Goal: Task Accomplishment & Management: Manage account settings

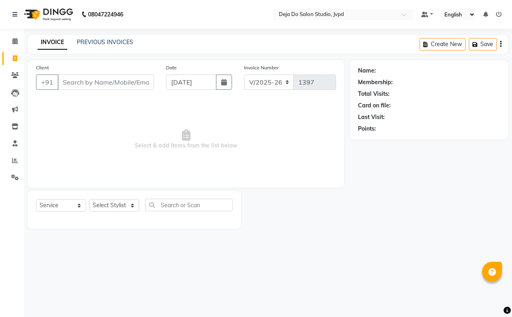
select select "7295"
select select "service"
click at [69, 79] on input "Client" at bounding box center [106, 81] width 96 height 15
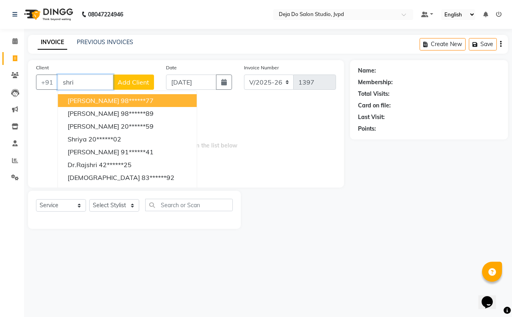
click at [115, 99] on span "[PERSON_NAME]" at bounding box center [94, 100] width 52 height 8
type input "98******77"
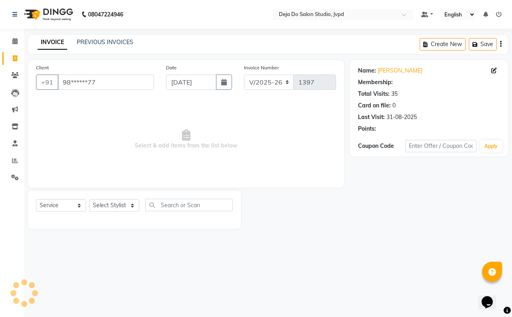
select select "1: Object"
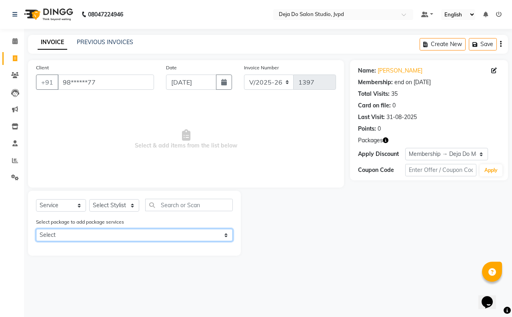
click at [111, 229] on select "Select Deja Do Membership" at bounding box center [134, 235] width 197 height 12
select select "1: Object"
click at [36, 229] on select "Select Deja Do Membership" at bounding box center [134, 235] width 197 height 12
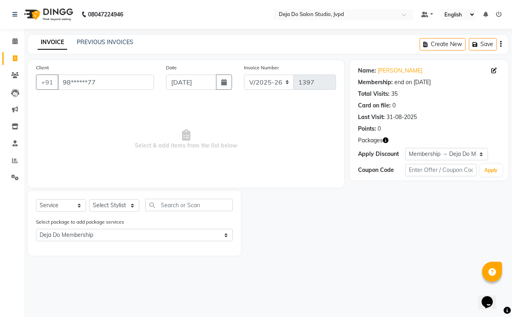
click at [100, 186] on div "Client +91 98******77 Date [DATE] Invoice Number V/2025 V/[PHONE_NUMBER] Select…" at bounding box center [186, 123] width 316 height 127
click at [102, 206] on select "Select Stylist Aditi Admin [PERSON_NAME] [PERSON_NAME] Danish Salamani [PERSON_…" at bounding box center [114, 205] width 50 height 12
select select "62498"
click at [89, 199] on select "Select Stylist Aditi Admin [PERSON_NAME] [PERSON_NAME] Danish Salamani [PERSON_…" at bounding box center [114, 205] width 50 height 12
click at [172, 205] on input "text" at bounding box center [189, 205] width 88 height 12
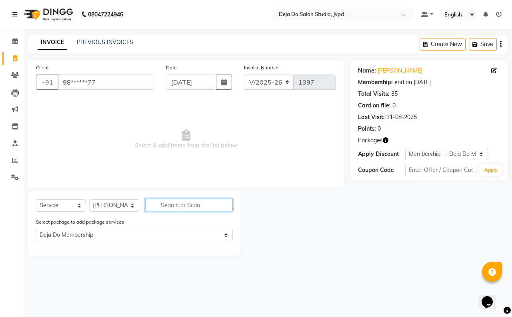
type input "r"
select select "0: undefined"
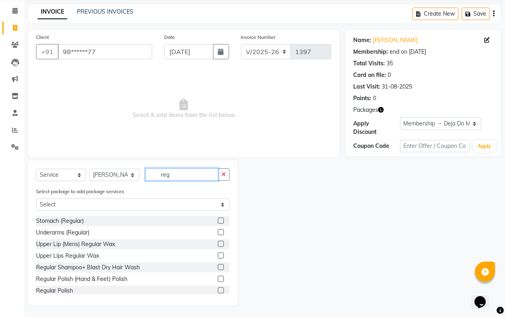
scroll to position [256, 0]
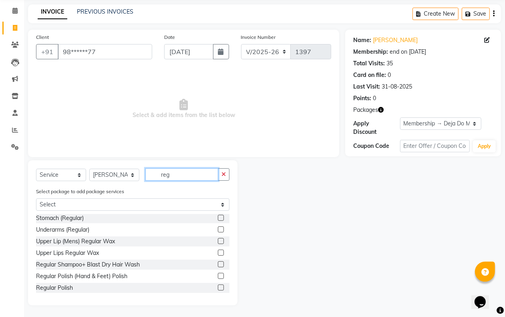
type input "reg"
click at [218, 263] on label at bounding box center [221, 264] width 6 height 6
click at [218, 263] on input "checkbox" at bounding box center [220, 264] width 5 height 5
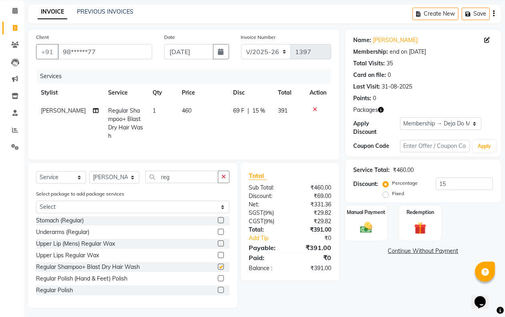
checkbox input "false"
click at [177, 129] on td "460" at bounding box center [202, 123] width 51 height 43
select select "62498"
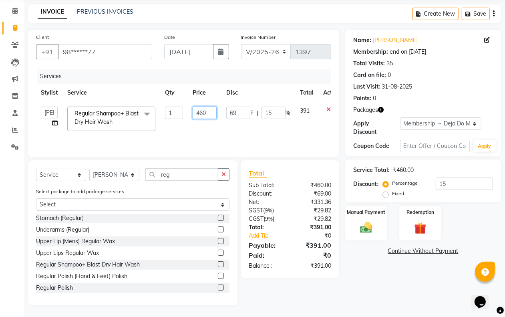
click at [200, 110] on input "460" at bounding box center [205, 112] width 24 height 12
type input "510"
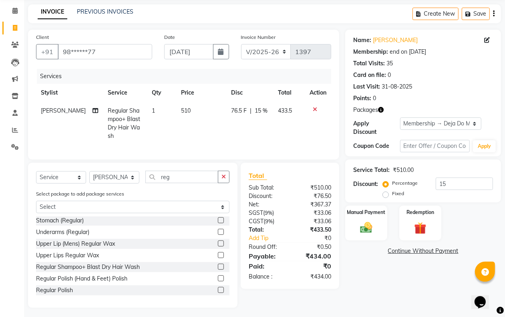
click at [270, 125] on td "76.5 F | 15 %" at bounding box center [249, 123] width 47 height 43
select select "62498"
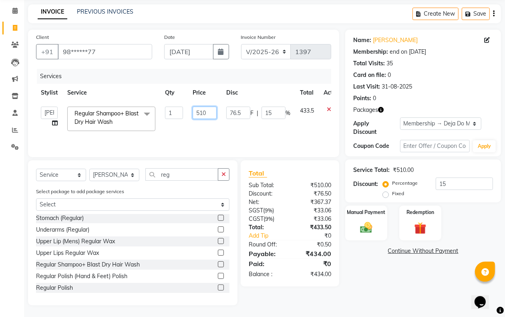
click at [209, 114] on input "510" at bounding box center [205, 112] width 24 height 12
type input "517"
click at [215, 121] on td "517" at bounding box center [205, 119] width 34 height 34
select select "62498"
click at [213, 108] on input "517" at bounding box center [205, 112] width 24 height 12
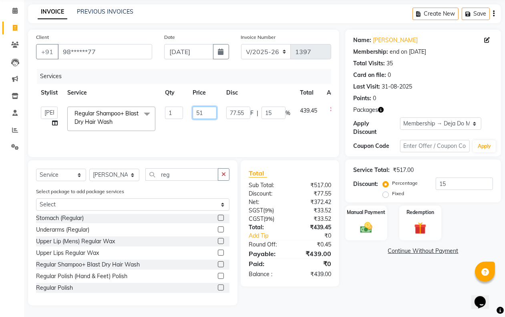
type input "518"
click at [243, 125] on td "77.55 F | 15 %" at bounding box center [258, 119] width 74 height 34
select select "62498"
click at [343, 247] on div "Total Sub Total: ₹518.00 Discount: ₹77.70 Net: ₹373.14 SGST ( 9% ) ₹33.58 CGST …" at bounding box center [291, 232] width 108 height 145
click at [373, 229] on img at bounding box center [366, 227] width 20 height 14
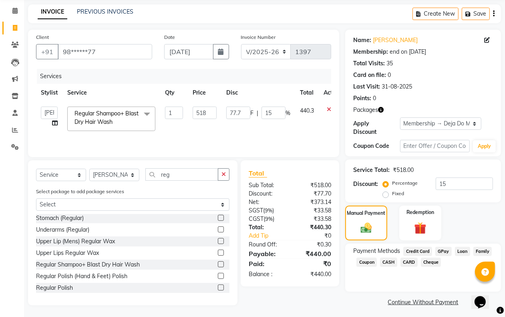
click at [389, 257] on span "CASH" at bounding box center [388, 261] width 17 height 9
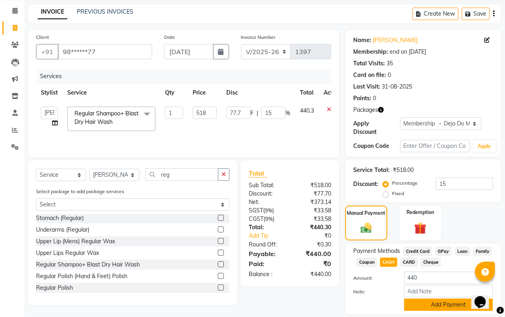
click at [431, 306] on button "Add Payment" at bounding box center [448, 304] width 89 height 12
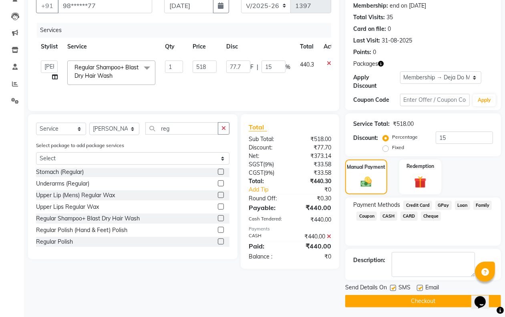
scroll to position [79, 0]
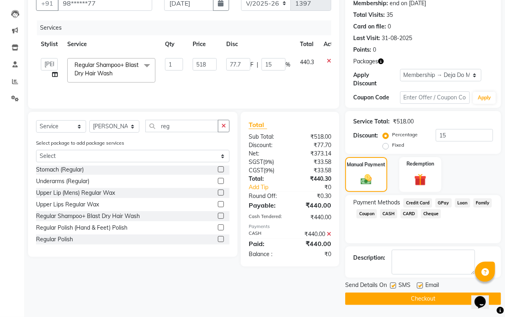
click at [425, 296] on button "Checkout" at bounding box center [423, 298] width 156 height 12
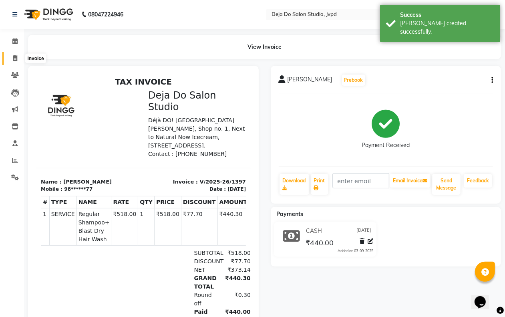
click at [10, 61] on span at bounding box center [15, 58] width 14 height 9
select select "service"
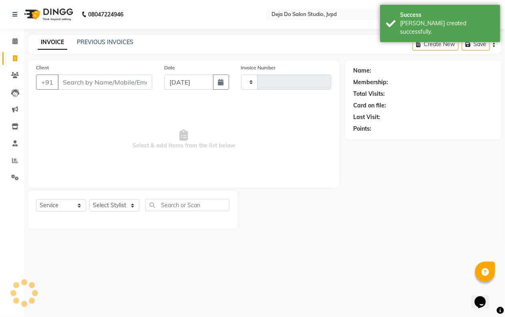
type input "1398"
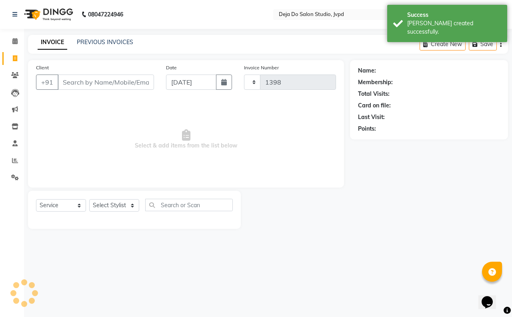
select select "7295"
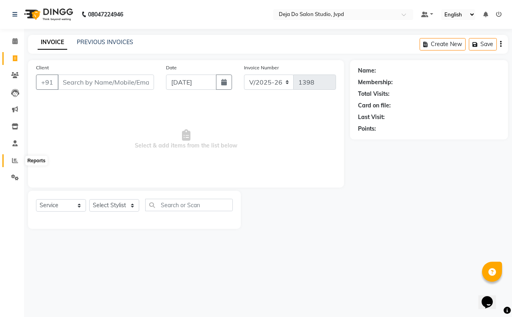
click at [10, 158] on span at bounding box center [15, 160] width 14 height 9
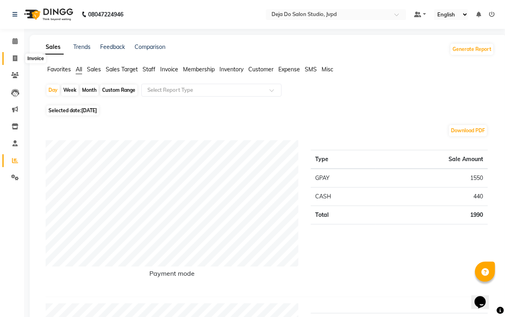
click at [16, 54] on span at bounding box center [15, 58] width 14 height 9
select select "7295"
select select "service"
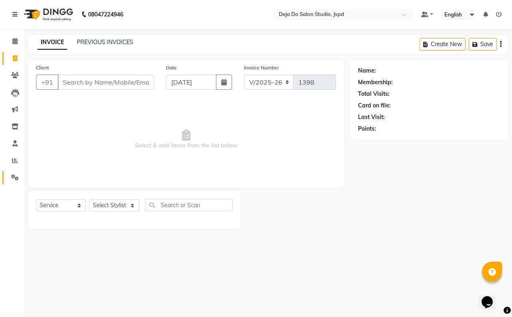
click at [13, 182] on link "Settings" at bounding box center [11, 177] width 19 height 13
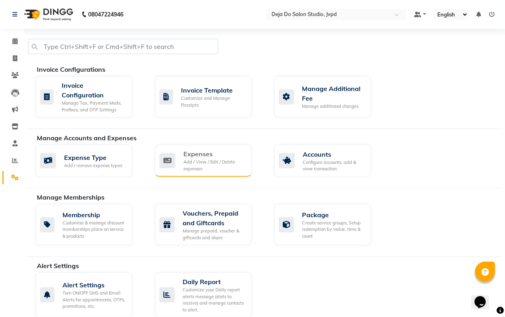
click at [191, 171] on div "Add / View / Edit / Delete expenses" at bounding box center [214, 164] width 62 height 13
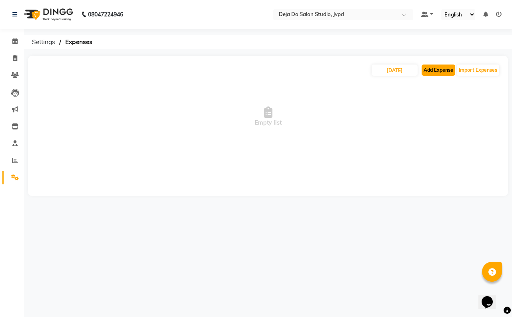
click at [436, 72] on button "Add Expense" at bounding box center [439, 69] width 34 height 11
select select "1"
select select "6382"
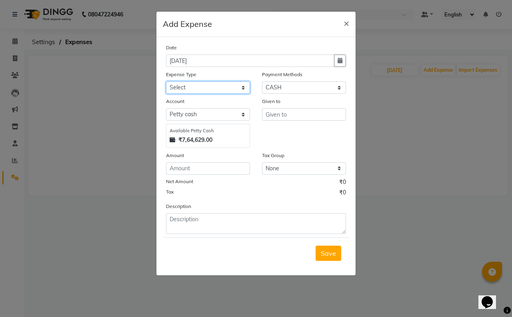
click at [183, 81] on select "Select Advance Salary Air Condition [PERSON_NAME] Aroma auto money Beauty Bazaa…" at bounding box center [208, 87] width 84 height 12
select select "18710"
click at [166, 81] on select "Select Advance Salary Air Condition [PERSON_NAME] Aroma auto money Beauty Bazaa…" at bounding box center [208, 87] width 84 height 12
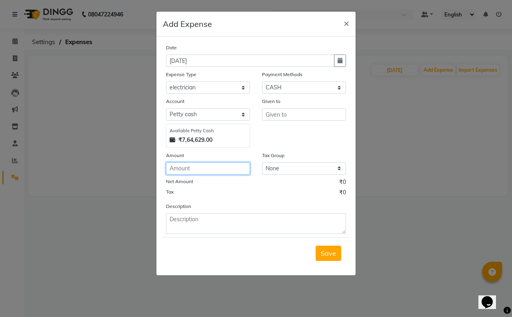
click at [207, 171] on input "number" at bounding box center [208, 168] width 84 height 12
type input "1"
type input "620"
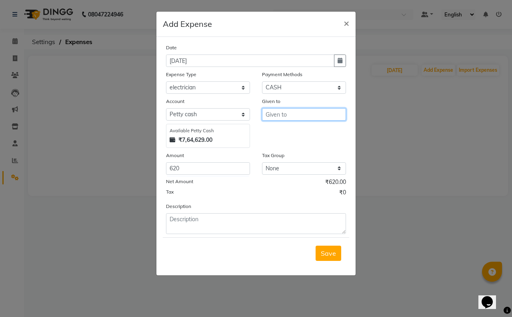
click at [295, 118] on input "text" at bounding box center [304, 114] width 84 height 12
type input "dharmendra"
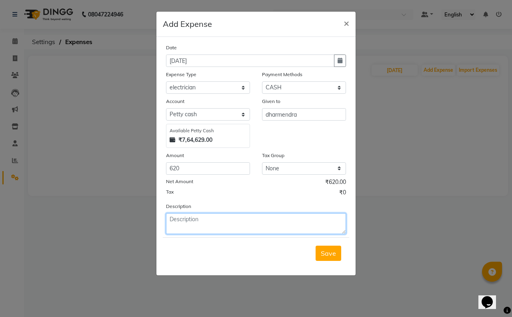
click at [287, 221] on textarea at bounding box center [256, 223] width 180 height 21
click at [299, 228] on textarea "190 to [PERSON_NAME] and 430 ruppes for adapter and soket" at bounding box center [256, 223] width 180 height 21
click at [254, 217] on textarea "190 to [PERSON_NAME] and 430 ruppes for adapter and soket" at bounding box center [256, 223] width 180 height 21
click at [277, 228] on textarea "190 to [PERSON_NAME] and 430 ruepes for adapter and soket" at bounding box center [256, 223] width 180 height 21
click at [253, 215] on textarea "190 to [PERSON_NAME] and 430 ruepes for adapter and soket" at bounding box center [256, 223] width 180 height 21
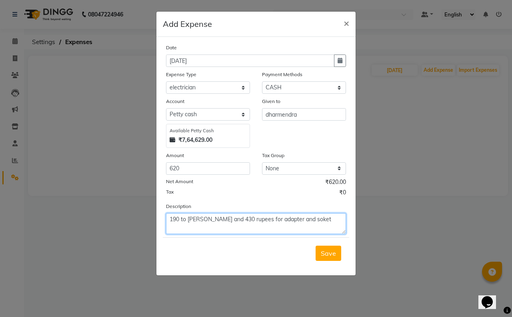
click at [281, 225] on textarea "190 to [PERSON_NAME] and 430 rupees for adapter and soket" at bounding box center [256, 223] width 180 height 21
click at [298, 221] on textarea "190 to [PERSON_NAME] and 430 rupees for adapter and soket" at bounding box center [256, 223] width 180 height 21
click at [325, 220] on textarea "190 to [PERSON_NAME] and 430 rupees for adapter and soket" at bounding box center [256, 223] width 180 height 21
type textarea "190 to [PERSON_NAME] and 430 rupees for adapter and soket"
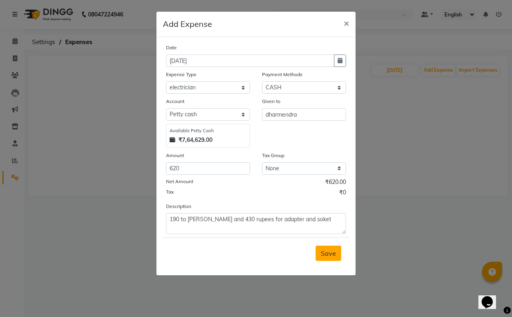
click at [329, 249] on span "Save" at bounding box center [328, 253] width 15 height 8
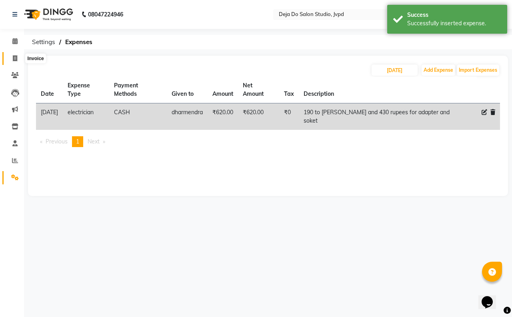
click at [15, 55] on icon at bounding box center [15, 58] width 4 height 6
select select "7295"
select select "service"
